Goal: Information Seeking & Learning: Learn about a topic

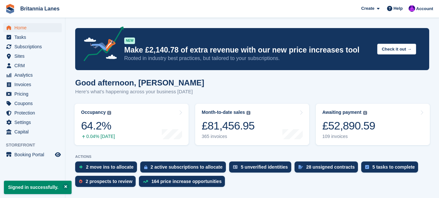
click at [150, 129] on link "Occupancy The percentage of all currently allocated units in terms of area. Inc…" at bounding box center [132, 125] width 114 height 42
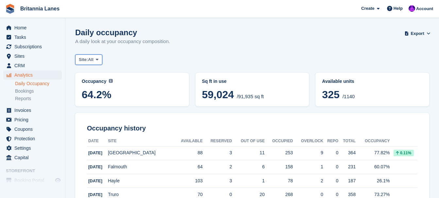
click at [98, 61] on icon at bounding box center [97, 60] width 3 height 4
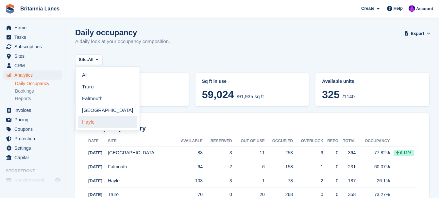
click at [89, 122] on link "Hayle" at bounding box center [107, 122] width 59 height 12
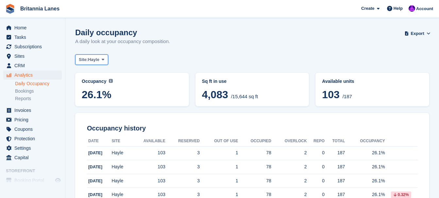
click at [81, 60] on span "Site:" at bounding box center [83, 60] width 9 height 7
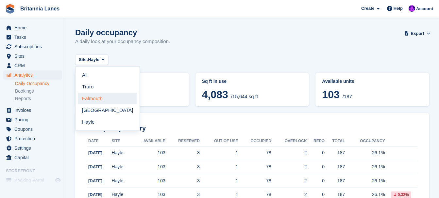
click at [93, 101] on link "Falmouth" at bounding box center [107, 99] width 59 height 12
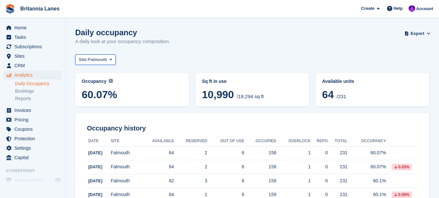
click at [94, 62] on span "Falmouth" at bounding box center [97, 60] width 19 height 7
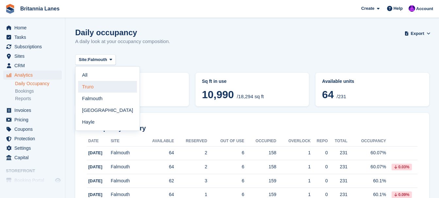
click at [92, 87] on link "Truro" at bounding box center [107, 87] width 59 height 12
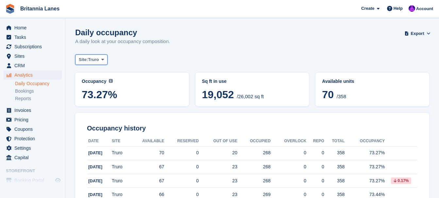
click at [93, 60] on span "Truro" at bounding box center [93, 60] width 11 height 7
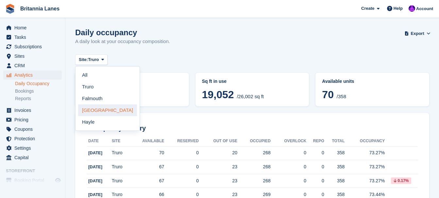
click at [96, 111] on link "[GEOGRAPHIC_DATA]" at bounding box center [107, 111] width 59 height 12
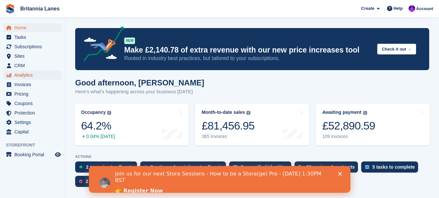
click at [20, 76] on span "Analytics" at bounding box center [33, 75] width 39 height 9
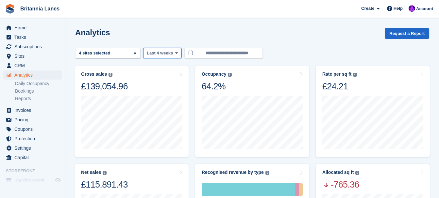
click at [160, 56] on span "Last 4 weeks" at bounding box center [160, 53] width 26 height 7
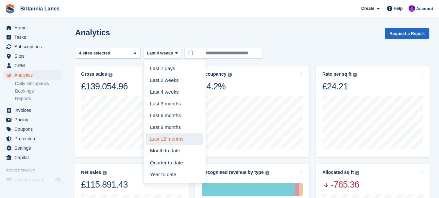
click at [160, 139] on link "Last 12 months" at bounding box center [174, 140] width 57 height 12
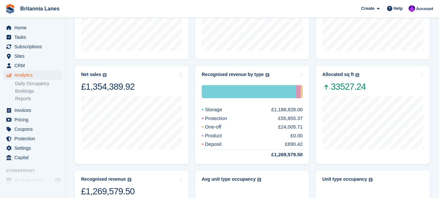
scroll to position [163, 0]
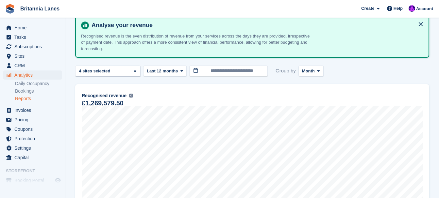
scroll to position [65, 0]
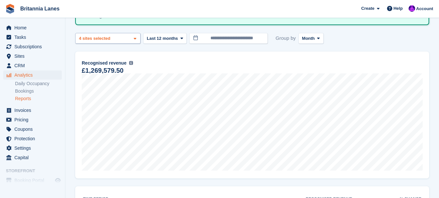
click at [129, 40] on div "Truro 2 sites selected 3 sites selected 4 sites selected" at bounding box center [107, 38] width 65 height 11
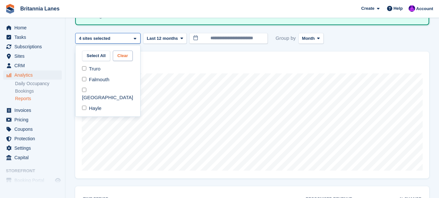
click at [118, 58] on button "Clear" at bounding box center [123, 56] width 20 height 11
select select "****"
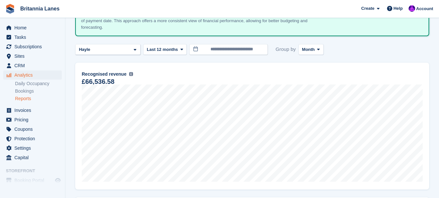
scroll to position [65, 0]
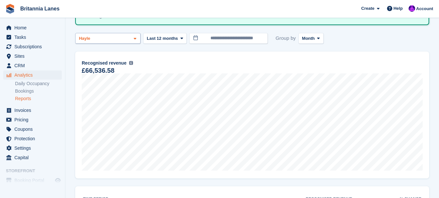
click at [130, 40] on div "Hayle" at bounding box center [107, 38] width 65 height 11
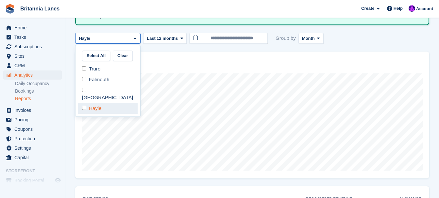
click at [94, 103] on div "Hayle" at bounding box center [107, 108] width 59 height 11
click at [98, 79] on div "Falmouth" at bounding box center [107, 80] width 59 height 11
select select "***"
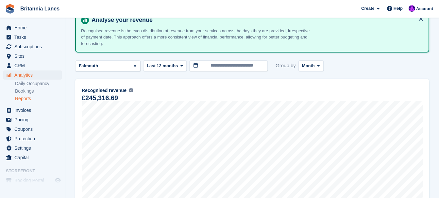
scroll to position [33, 0]
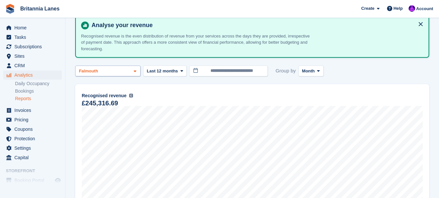
click at [111, 71] on div "Falmouth" at bounding box center [107, 71] width 65 height 11
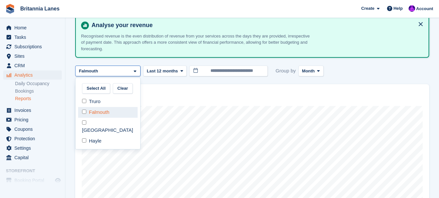
click at [93, 111] on div "Falmouth" at bounding box center [107, 112] width 59 height 11
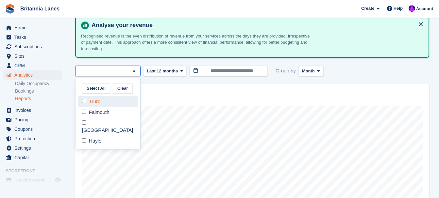
click at [89, 102] on div "Truro" at bounding box center [107, 101] width 59 height 11
select select "****"
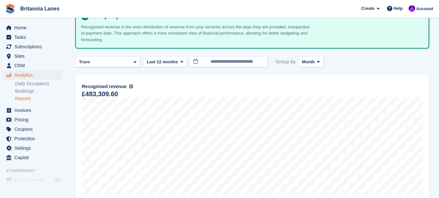
scroll to position [65, 0]
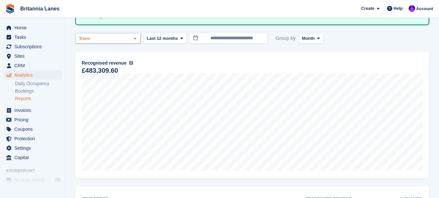
click at [127, 37] on div "Truro" at bounding box center [107, 38] width 65 height 11
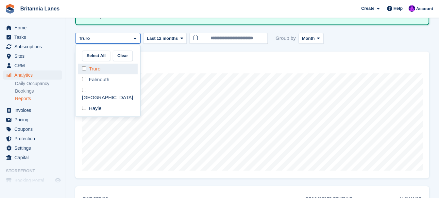
click at [98, 72] on div "Truro" at bounding box center [107, 69] width 59 height 11
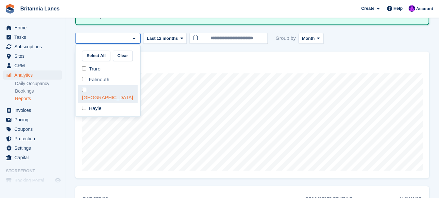
select select "****"
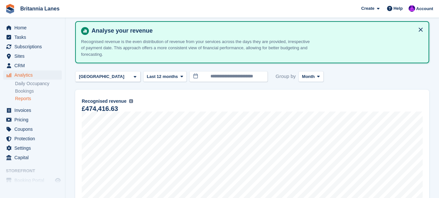
scroll to position [65, 0]
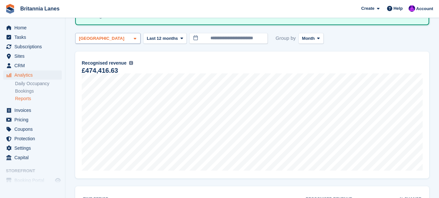
click at [115, 37] on div "[GEOGRAPHIC_DATA]" at bounding box center [107, 38] width 65 height 11
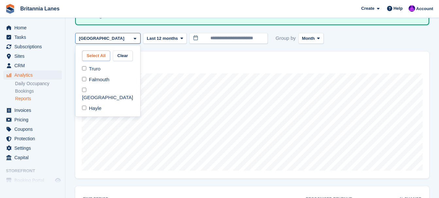
click at [95, 55] on button "Select All" at bounding box center [96, 56] width 28 height 11
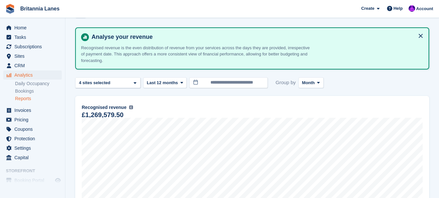
scroll to position [33, 0]
